Goal: Use online tool/utility: Utilize a website feature to perform a specific function

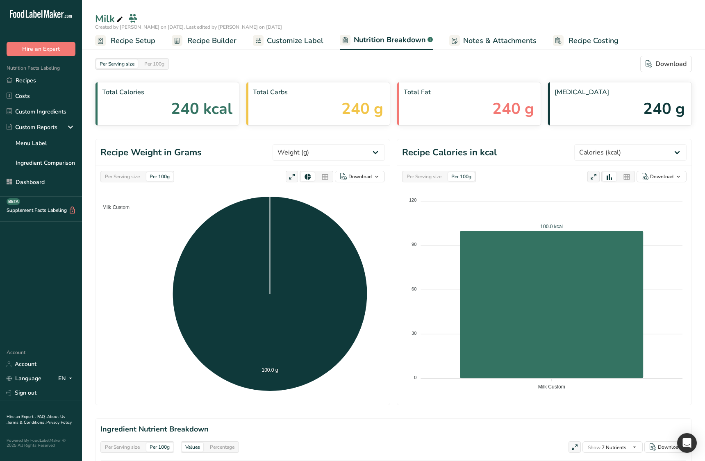
select select "Calories"
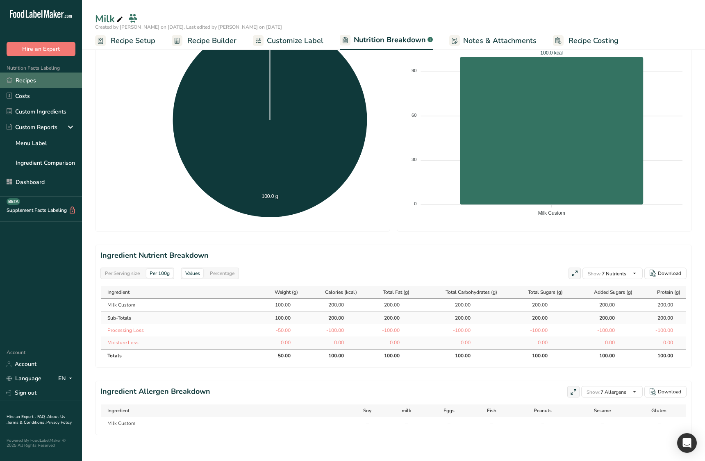
click at [43, 81] on link "Recipes" at bounding box center [41, 81] width 82 height 16
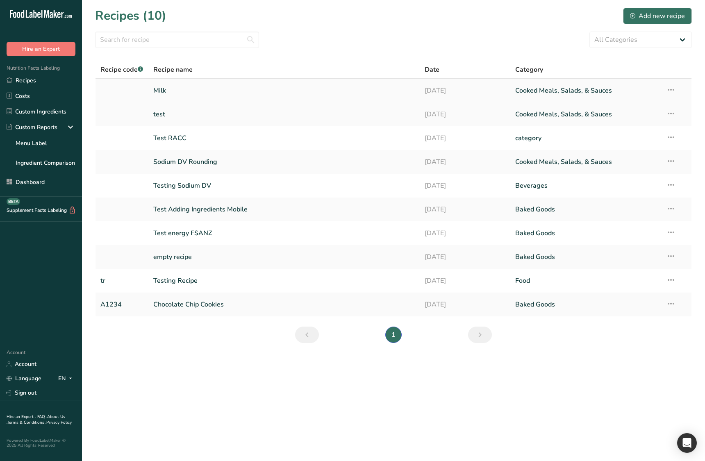
click at [171, 93] on link "Milk" at bounding box center [284, 90] width 262 height 17
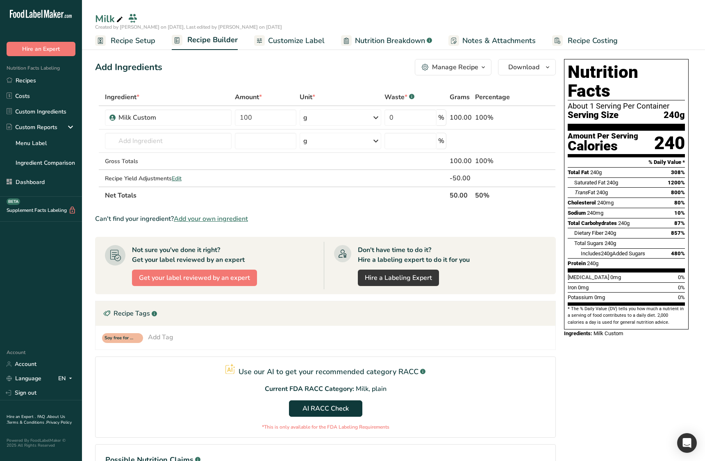
click at [393, 45] on span "Nutrition Breakdown" at bounding box center [390, 40] width 70 height 11
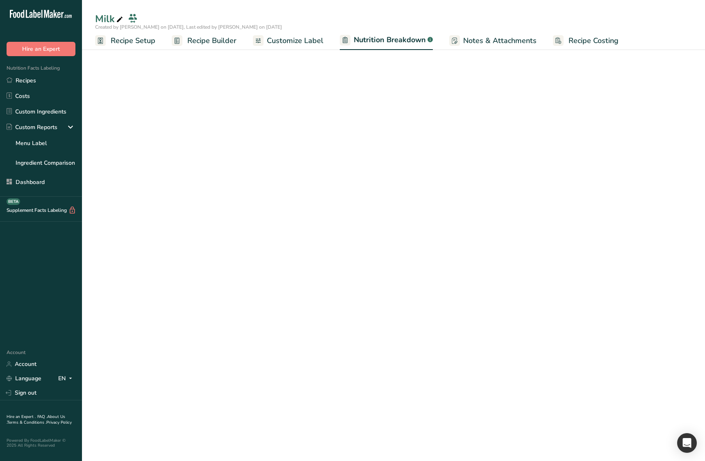
select select "Calories"
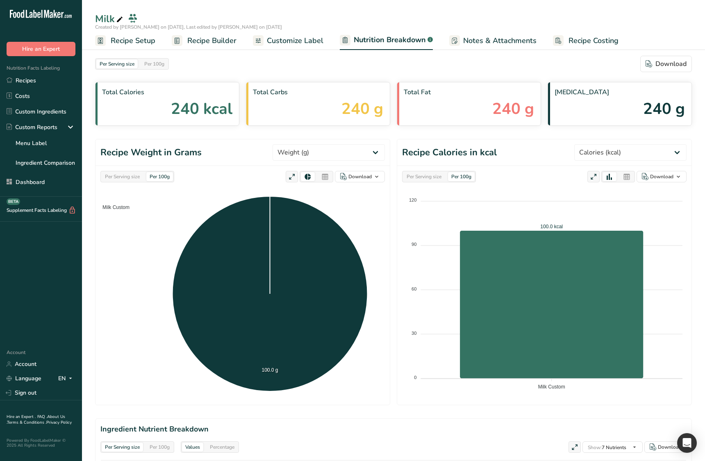
click at [215, 43] on span "Recipe Builder" at bounding box center [211, 40] width 49 height 11
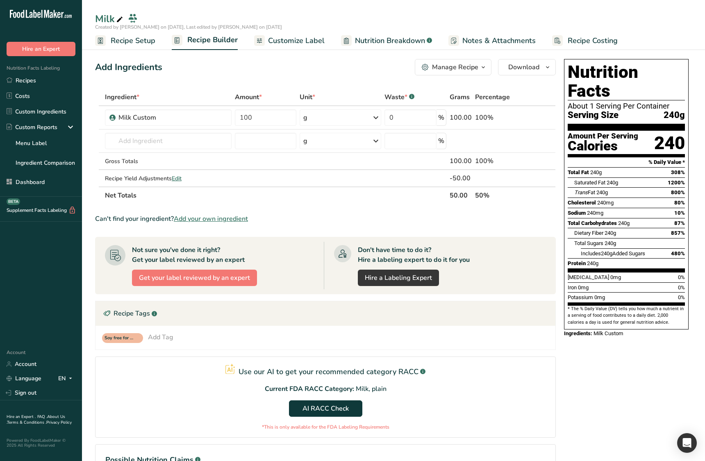
click at [475, 70] on div "Manage Recipe" at bounding box center [455, 67] width 46 height 10
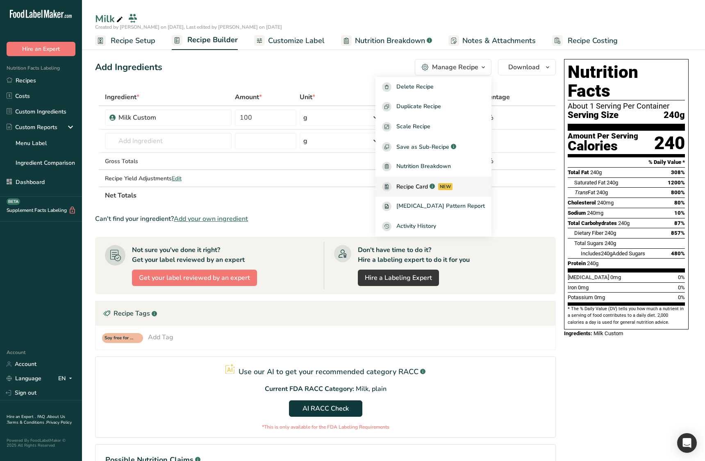
click at [435, 190] on div ".a-a{fill:#347362;}.b-a{fill:#fff;}" at bounding box center [431, 186] width 7 height 9
